Goal: Navigation & Orientation: Find specific page/section

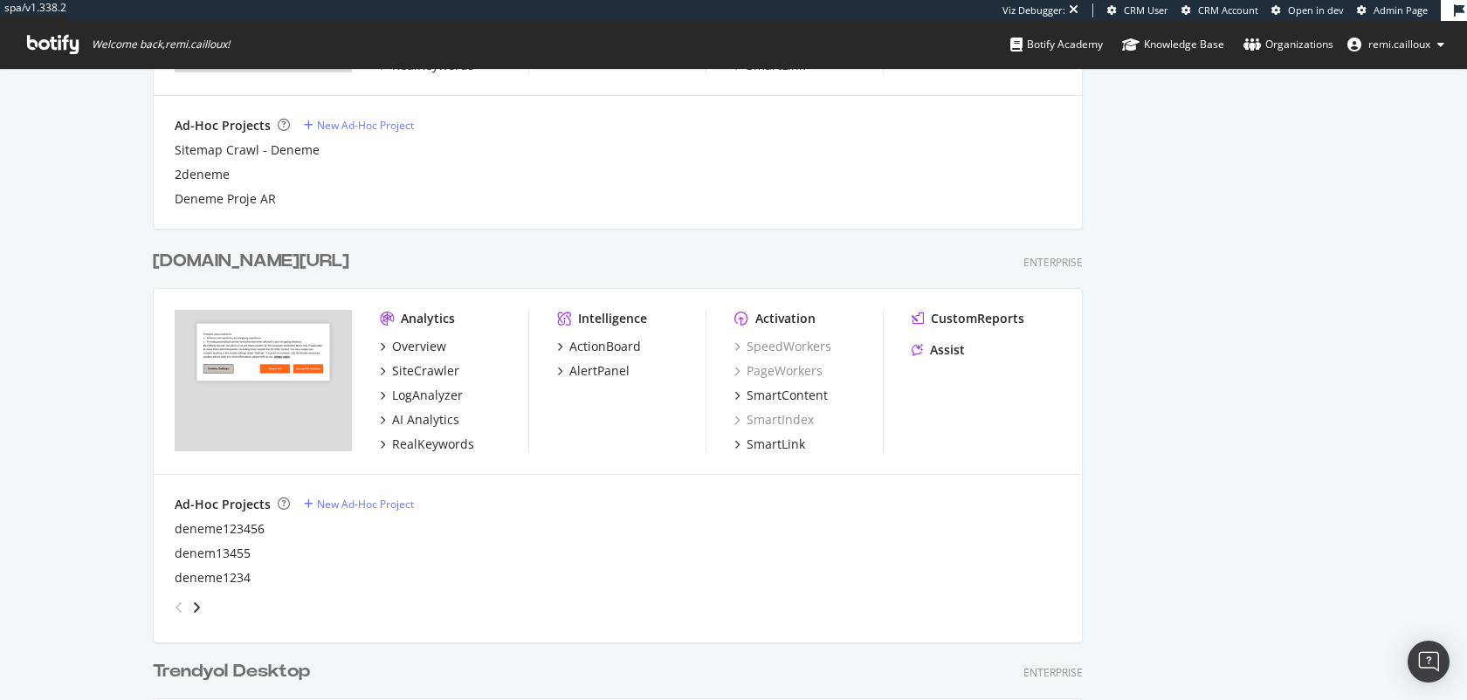
scroll to position [1064, 0]
